Goal: Information Seeking & Learning: Find specific fact

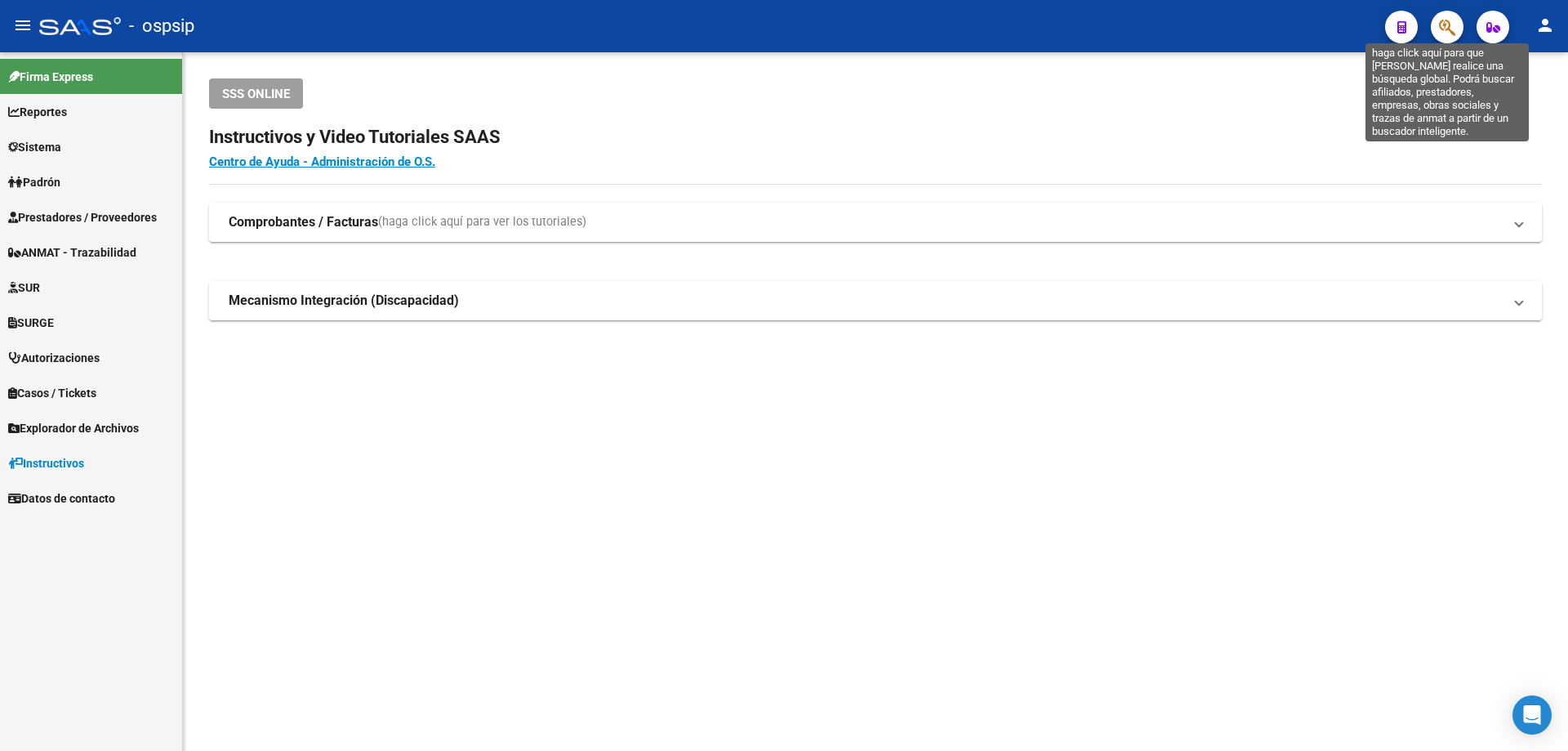
click at [1445, 28] on icon "button" at bounding box center [1447, 26] width 17 height 18
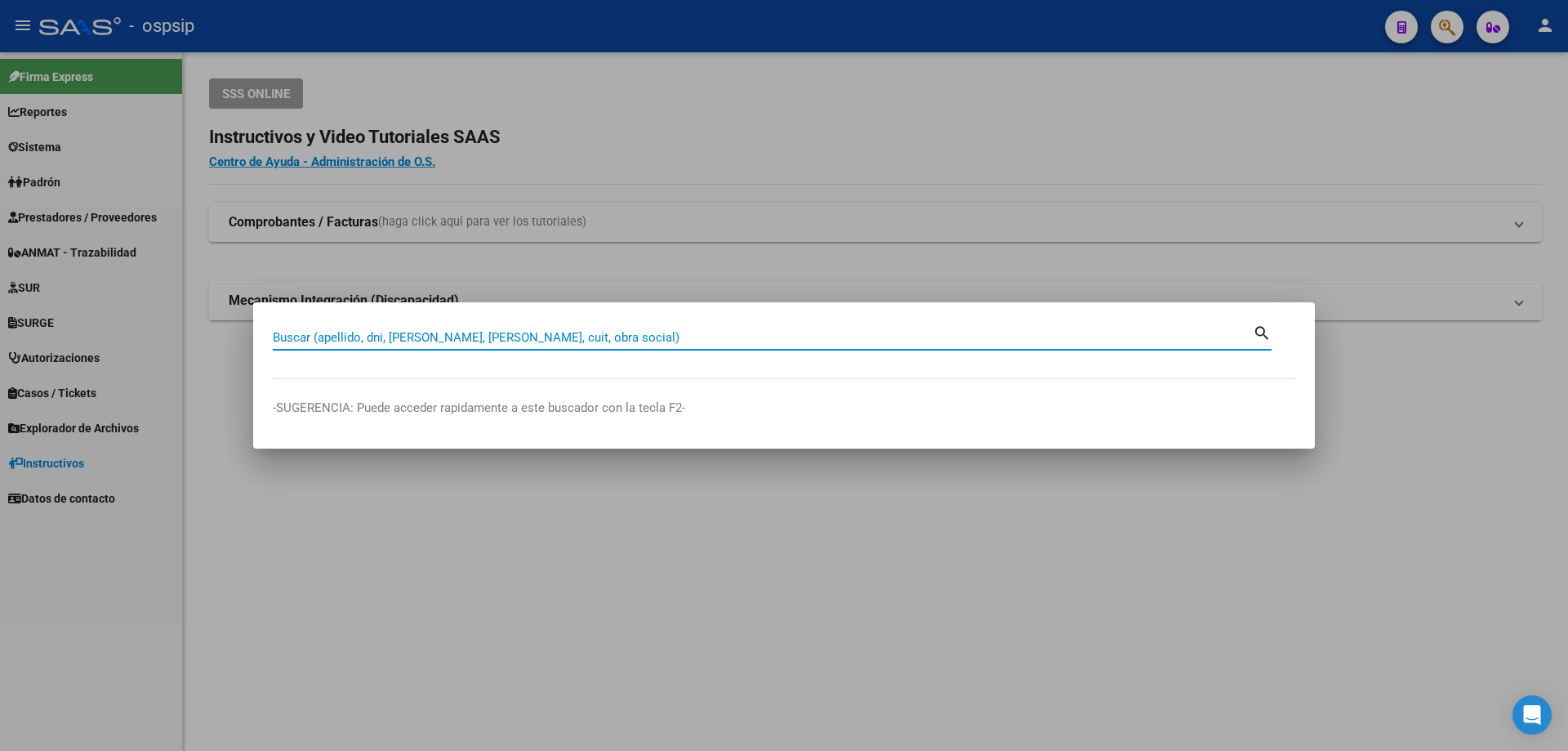
paste input "23192045"
type input "23192045"
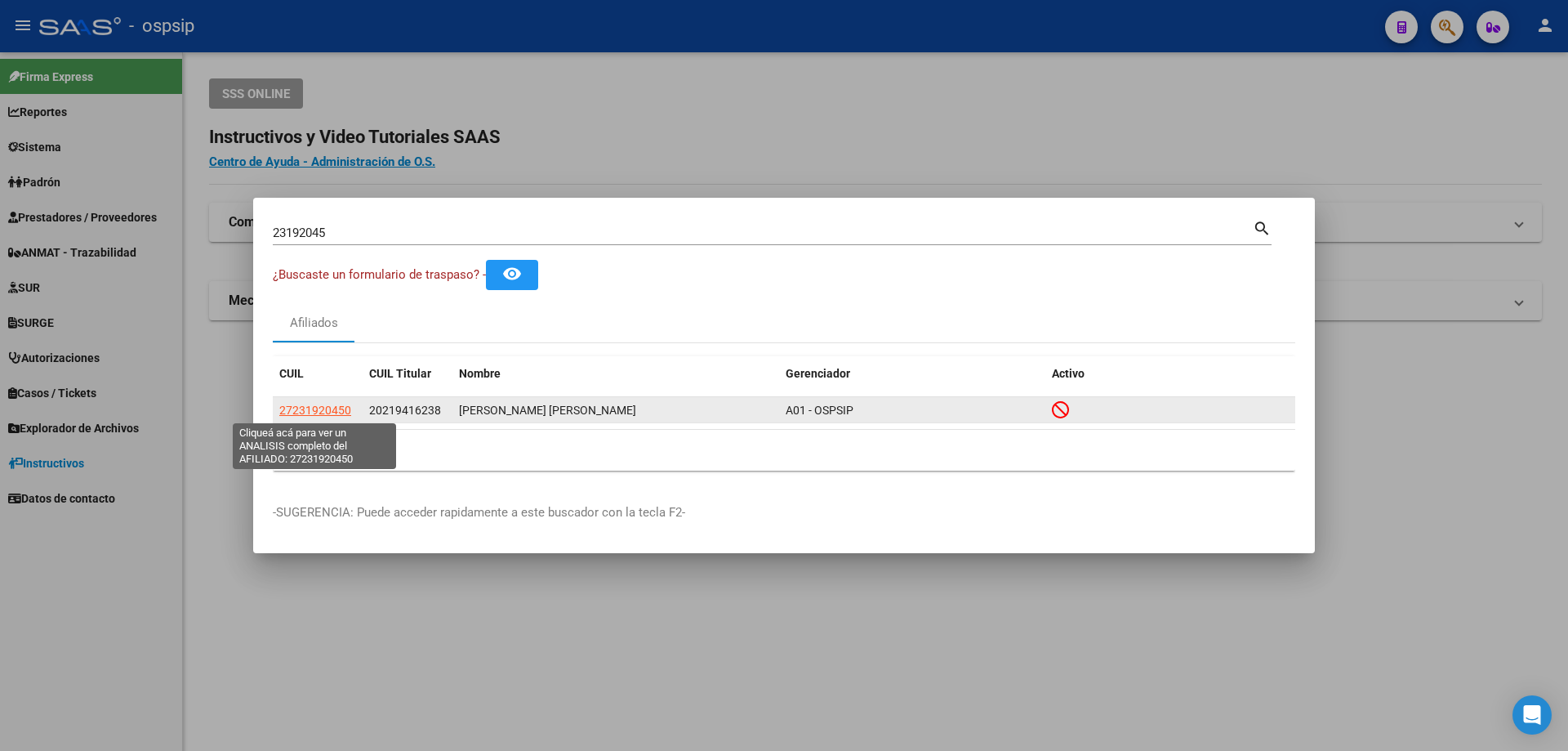
click at [329, 411] on span "27231920450" at bounding box center [316, 410] width 72 height 13
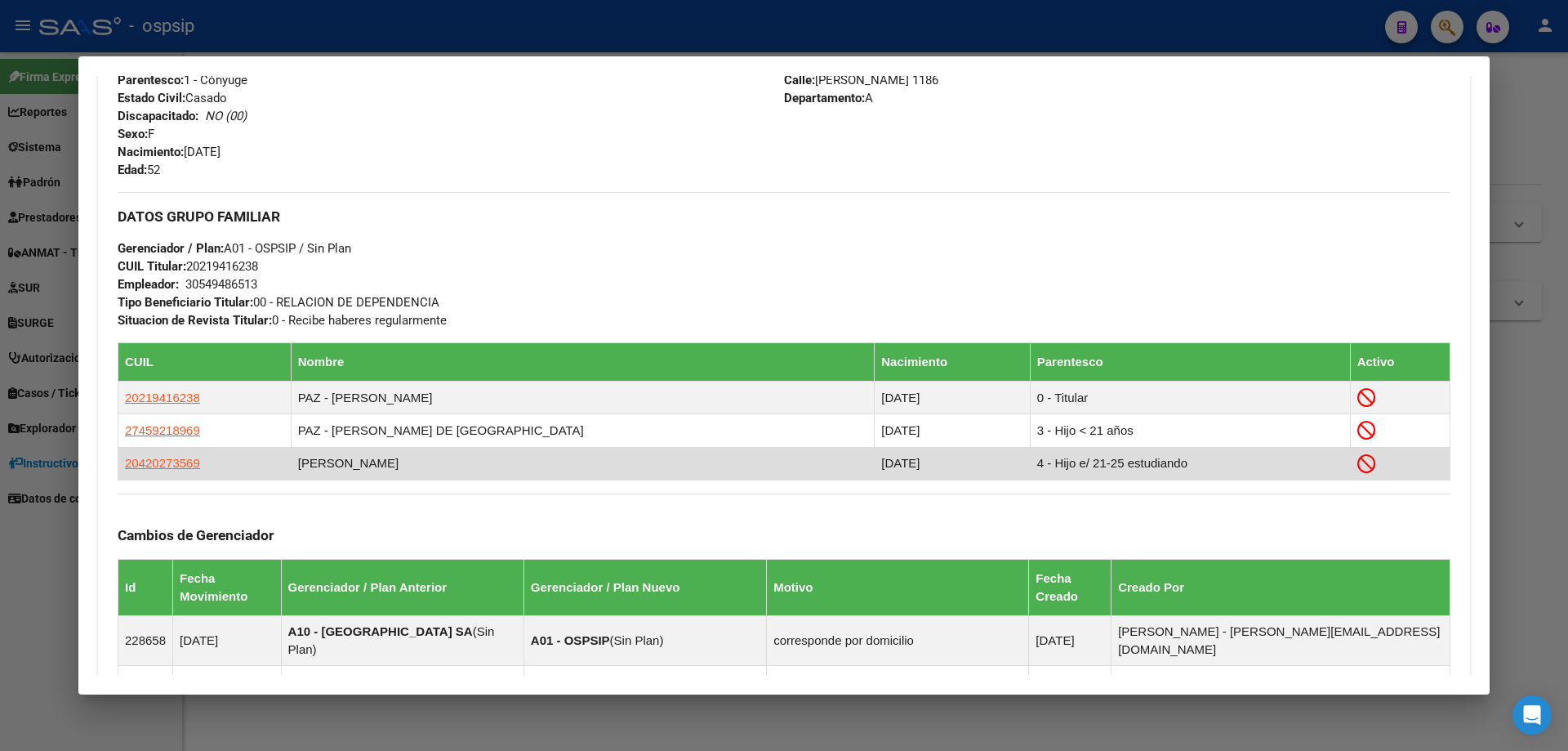
scroll to position [653, 0]
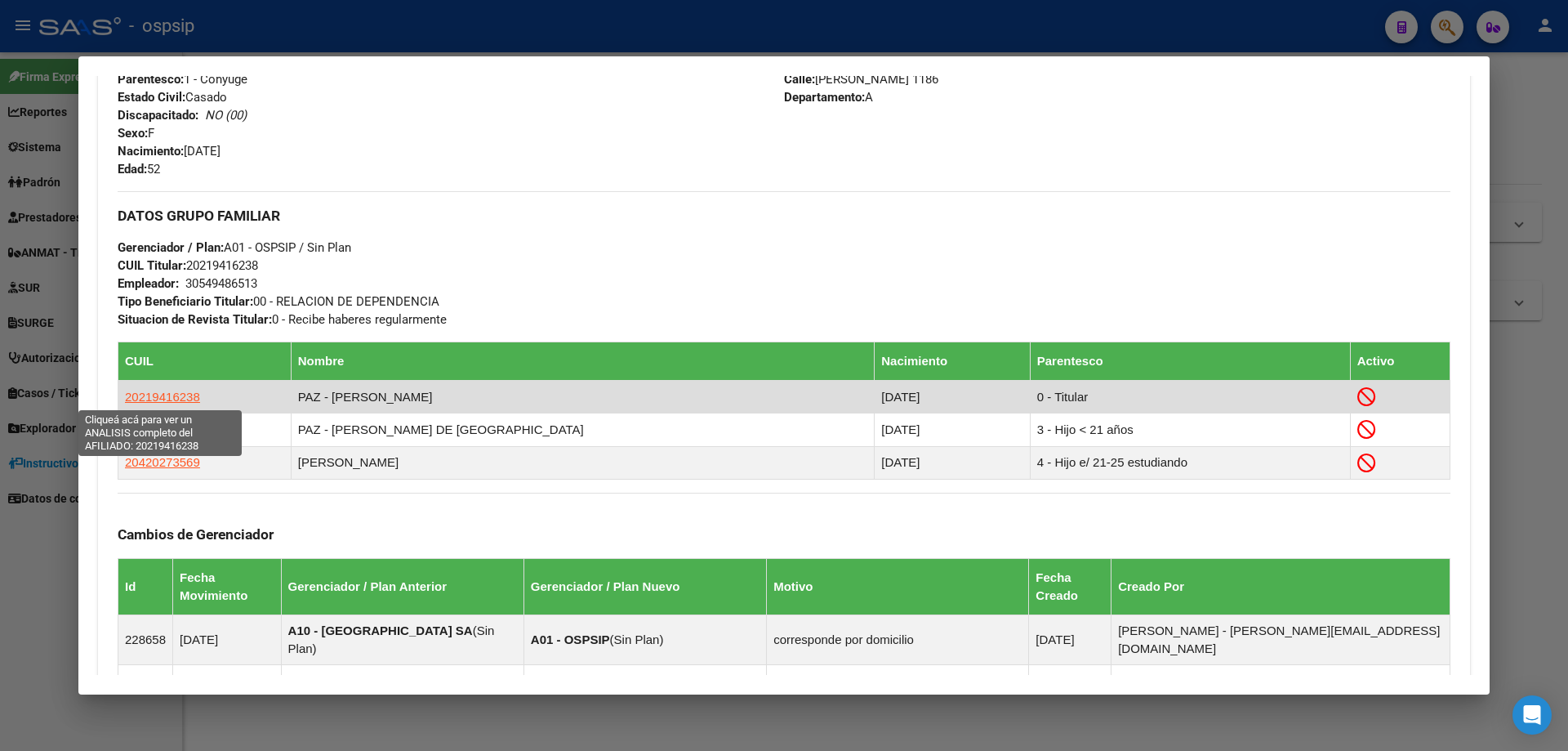
click at [171, 397] on span "20219416238" at bounding box center [162, 397] width 75 height 14
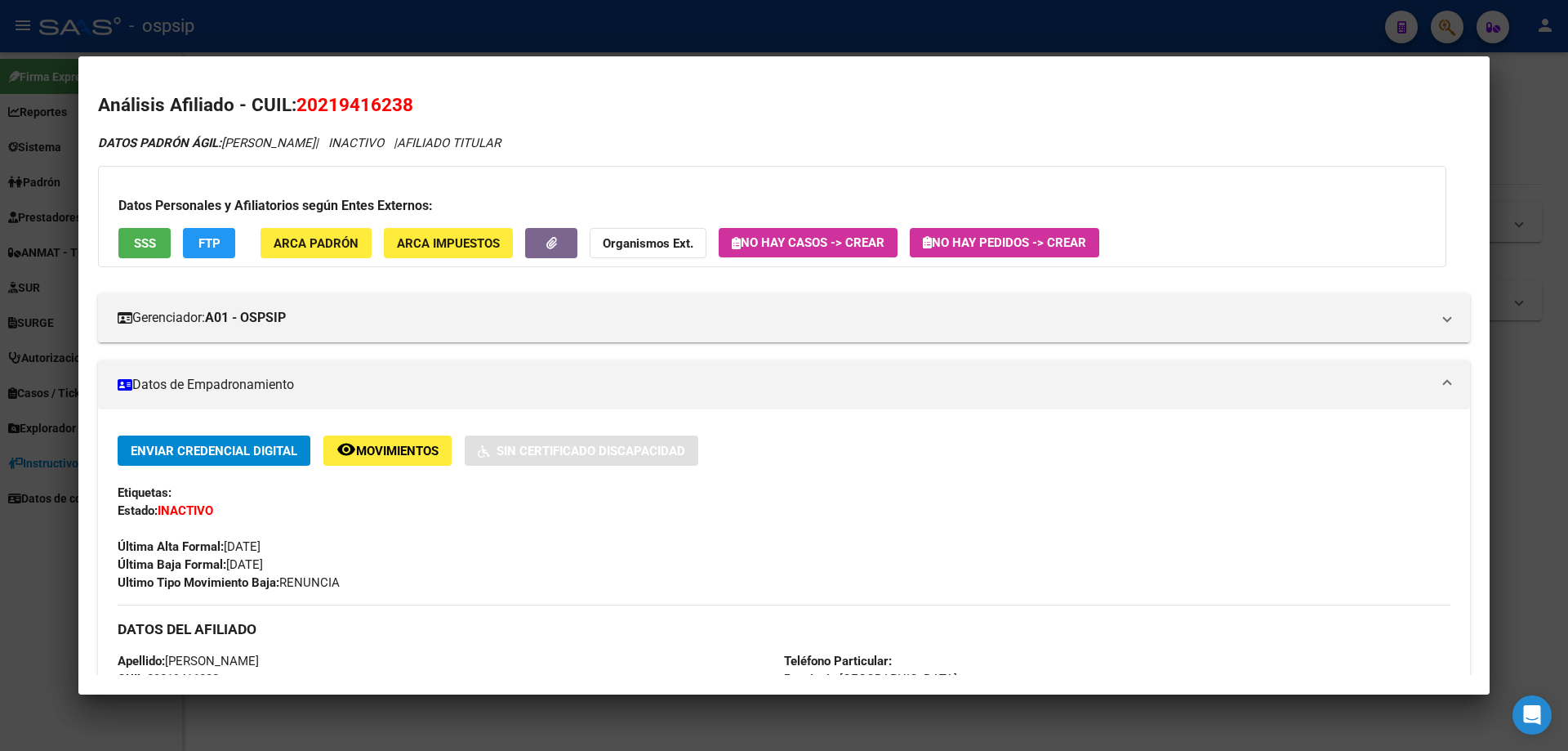
scroll to position [409, 0]
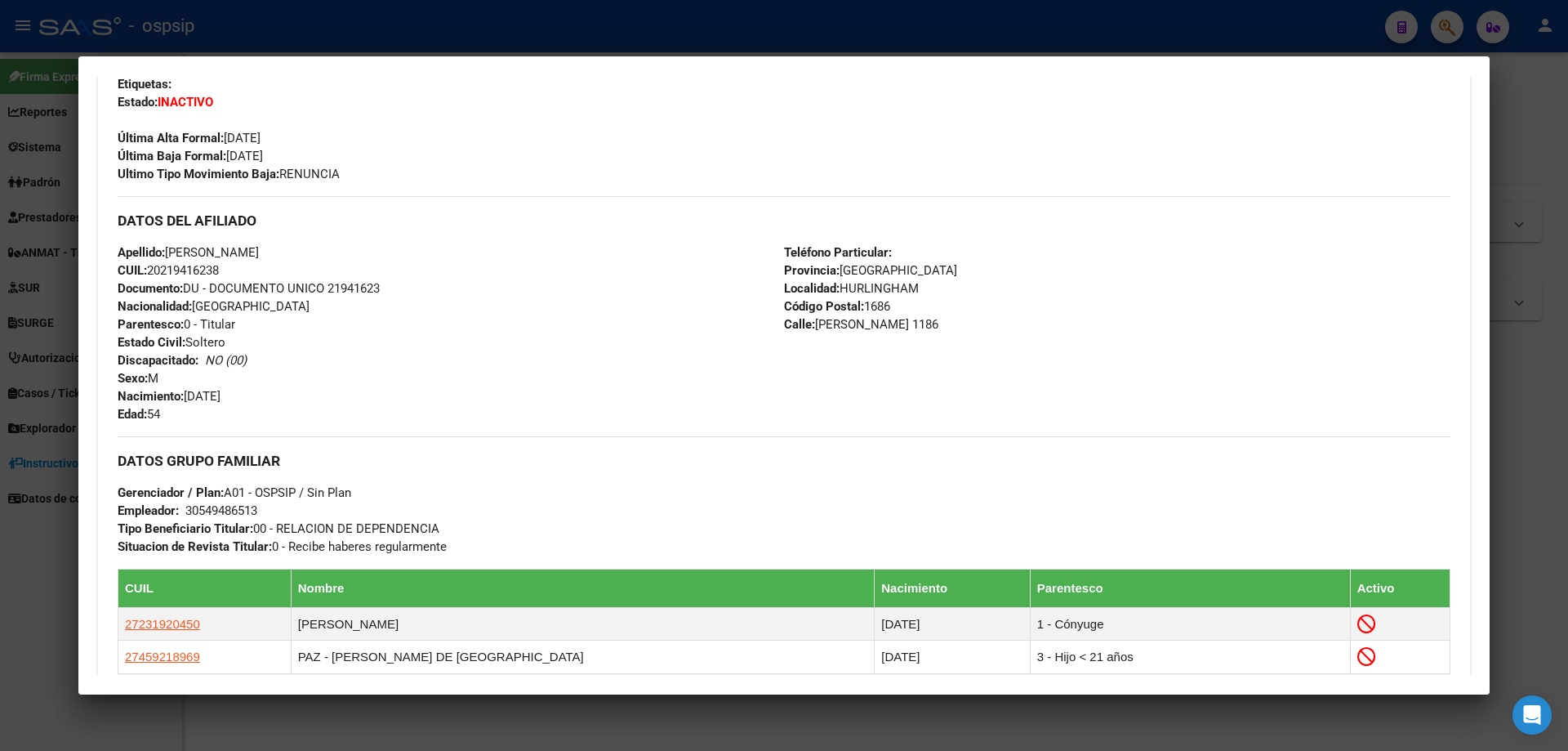
click at [349, 291] on span "Documento: DU - DOCUMENTO UNICO 21941623" at bounding box center [249, 288] width 262 height 15
copy span "21941623"
drag, startPoint x: 334, startPoint y: 276, endPoint x: 399, endPoint y: 238, distance: 75.3
click at [399, 238] on div "DATOS DEL AFILIADO" at bounding box center [784, 220] width 1332 height 47
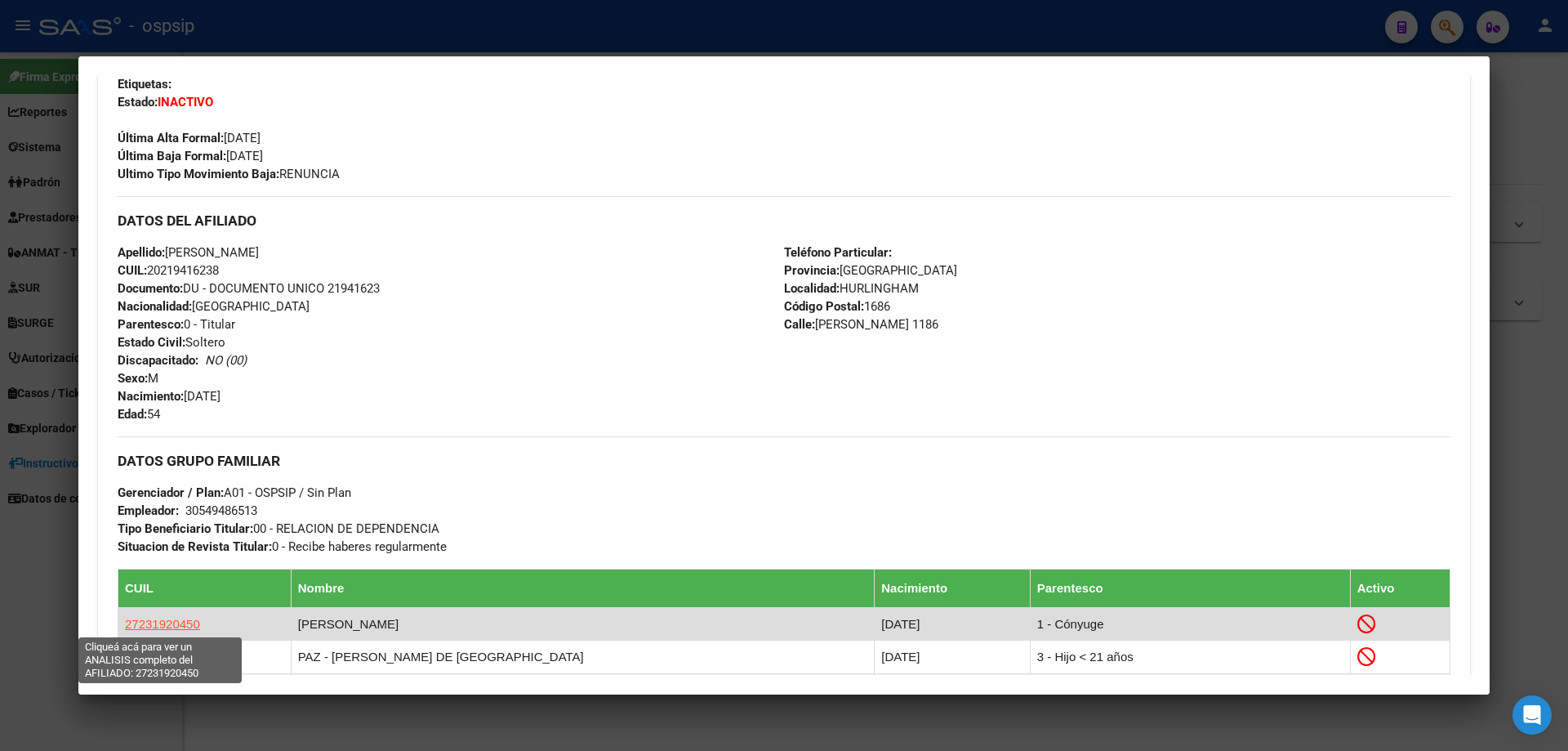
click at [177, 627] on span "27231920450" at bounding box center [162, 623] width 75 height 14
type textarea "27231920450"
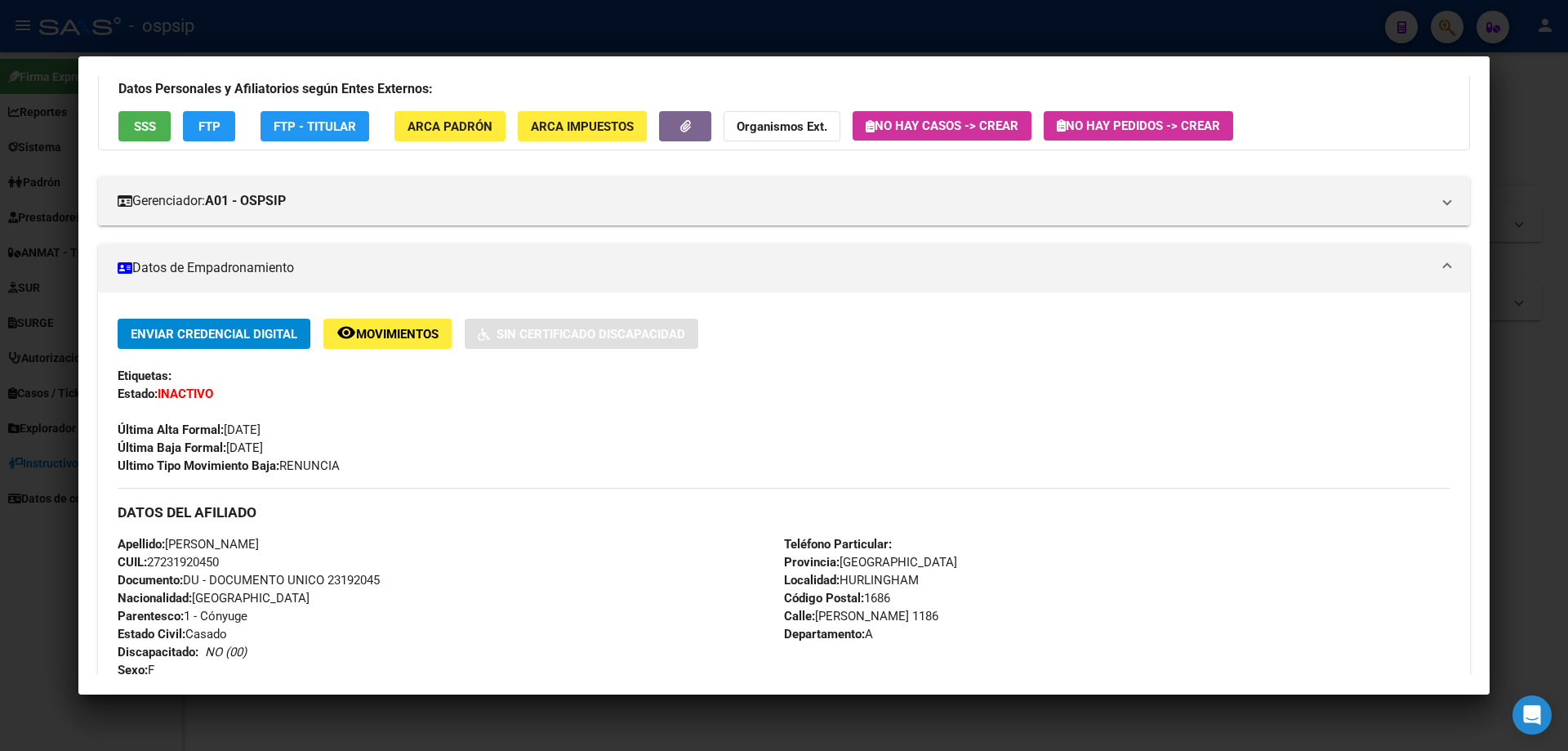
scroll to position [164, 0]
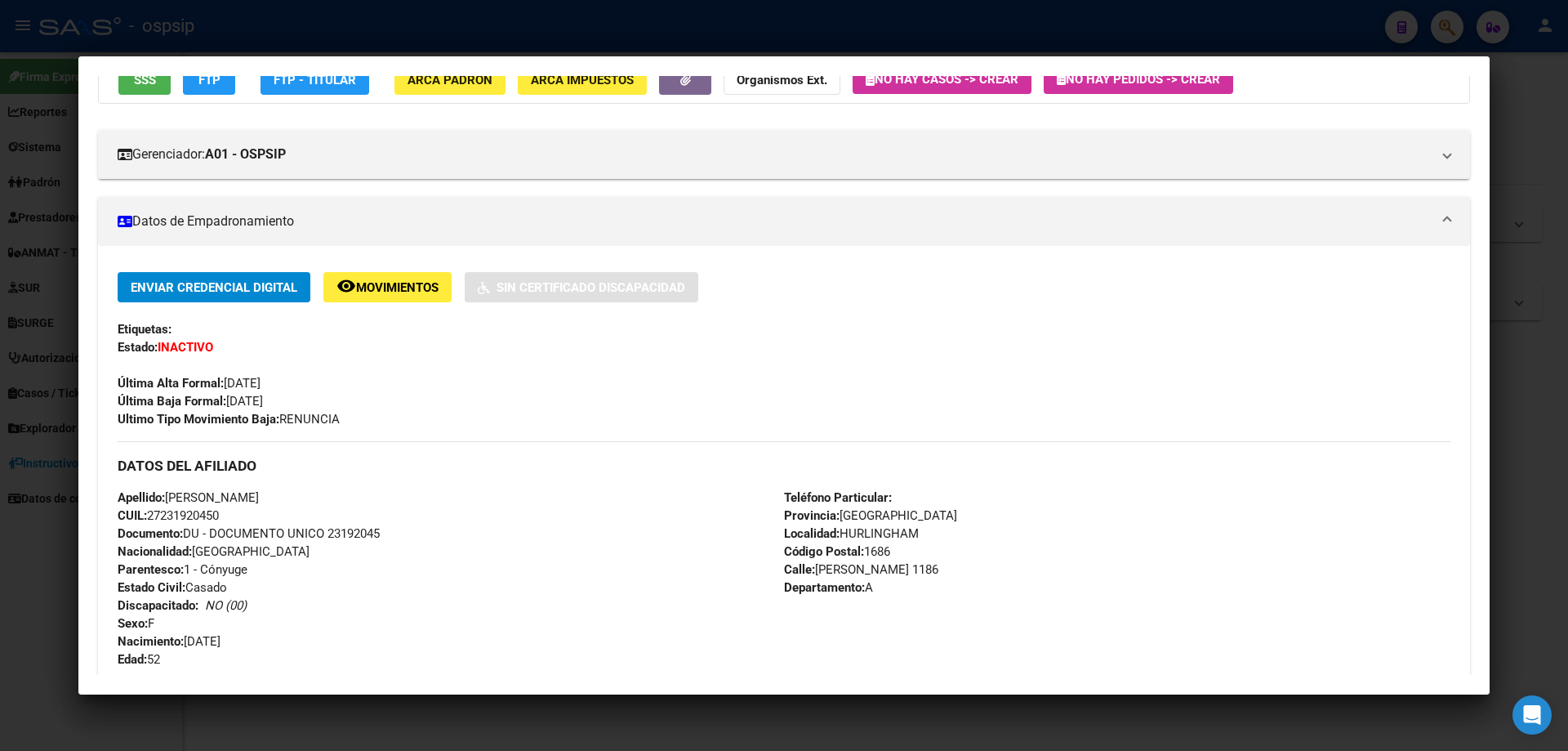
click at [361, 529] on span "Documento: DU - DOCUMENTO UNICO 23192045" at bounding box center [249, 533] width 262 height 15
copy span "23192045"
